Goal: Navigation & Orientation: Find specific page/section

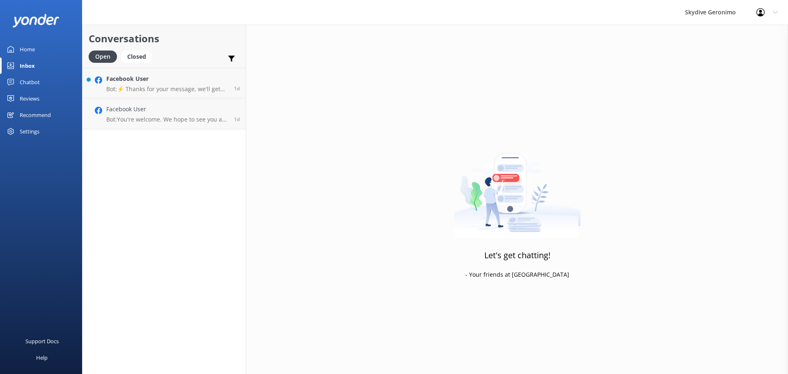
click at [46, 53] on link "Home" at bounding box center [41, 49] width 82 height 16
